Goal: Find specific page/section: Find specific page/section

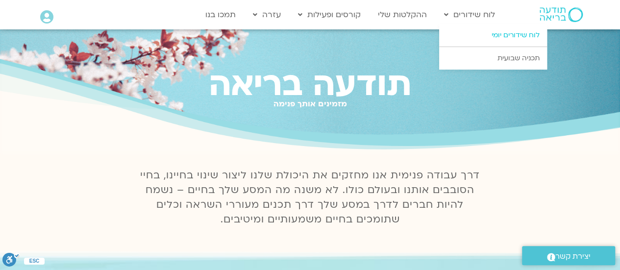
click at [499, 32] on link "לוח שידורים יומי" at bounding box center [493, 35] width 108 height 23
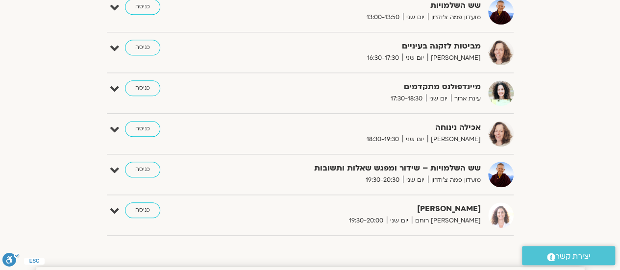
scroll to position [479, 0]
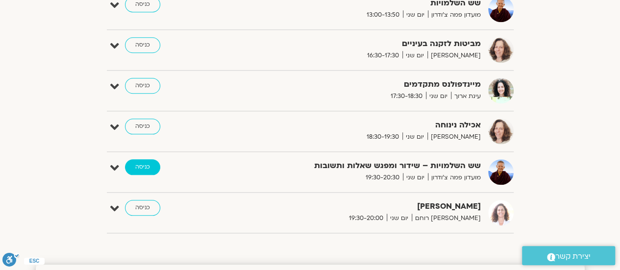
click at [145, 166] on link "כניסה" at bounding box center [142, 167] width 35 height 16
